Goal: Check status

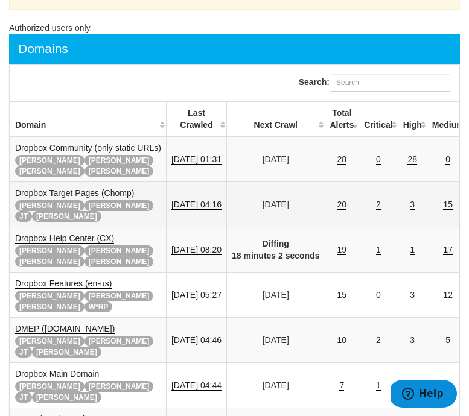
scroll to position [189, 0]
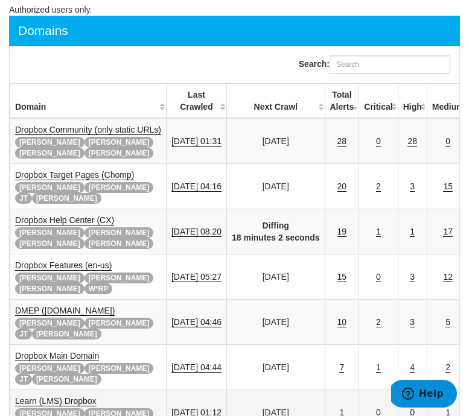
click at [60, 390] on td "Learn (LMS) Dropbox Adam Dave Felicity Ryan" at bounding box center [88, 412] width 156 height 45
click at [60, 396] on link "Learn (LMS) Dropbox" at bounding box center [55, 401] width 81 height 10
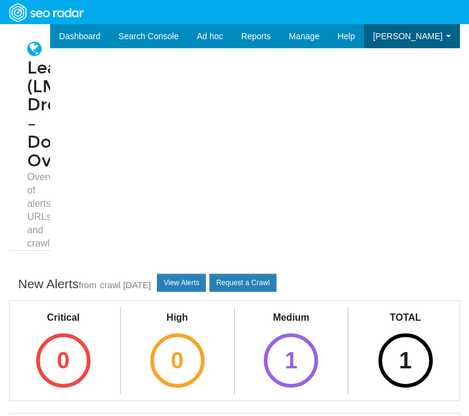
scroll to position [48, 0]
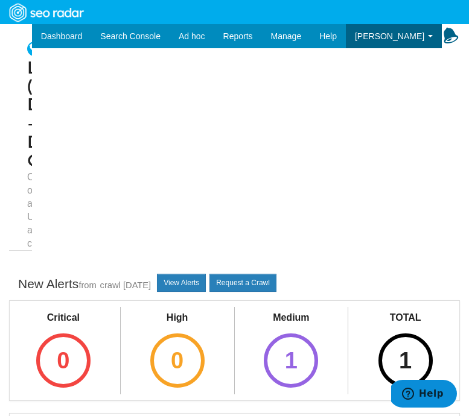
click at [201, 274] on div "View Alerts Request a Crawl" at bounding box center [216, 282] width 119 height 19
click at [190, 280] on link "View Alerts" at bounding box center [181, 283] width 49 height 18
